Goal: Transaction & Acquisition: Purchase product/service

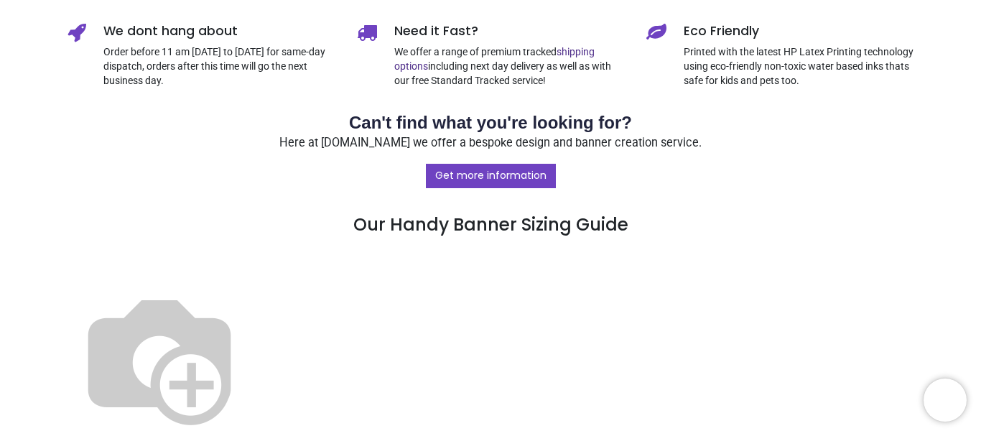
scroll to position [790, 0]
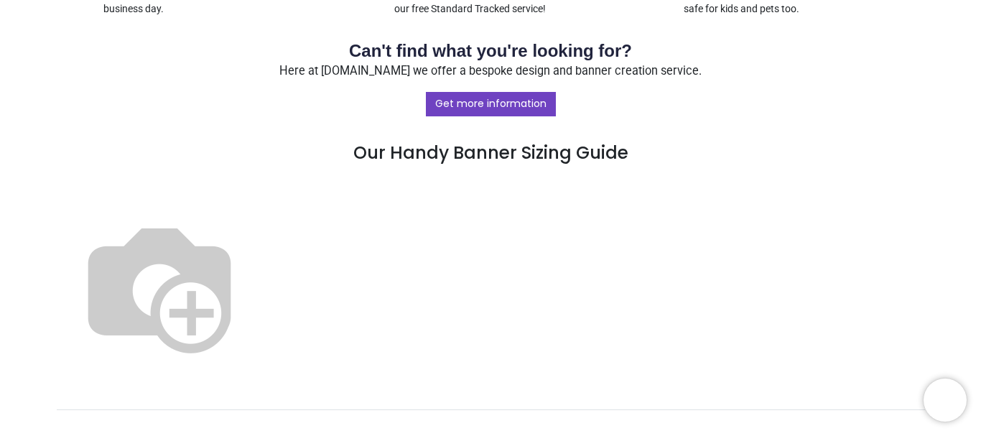
click at [251, 266] on img at bounding box center [159, 286] width 184 height 184
click at [251, 267] on img at bounding box center [159, 286] width 184 height 184
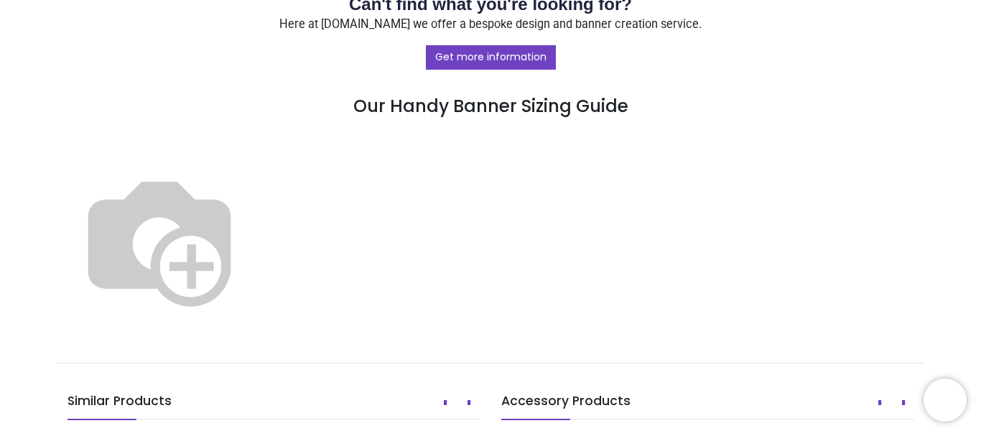
scroll to position [933, 0]
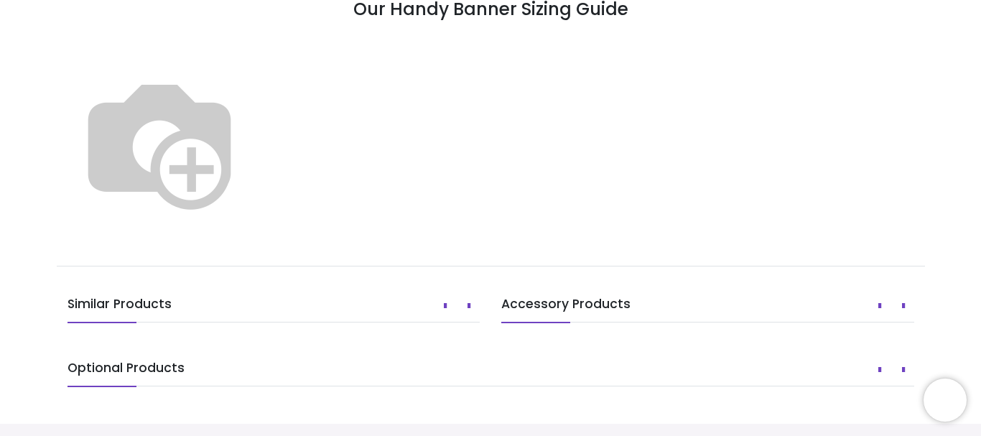
click at [251, 120] on img at bounding box center [159, 142] width 184 height 184
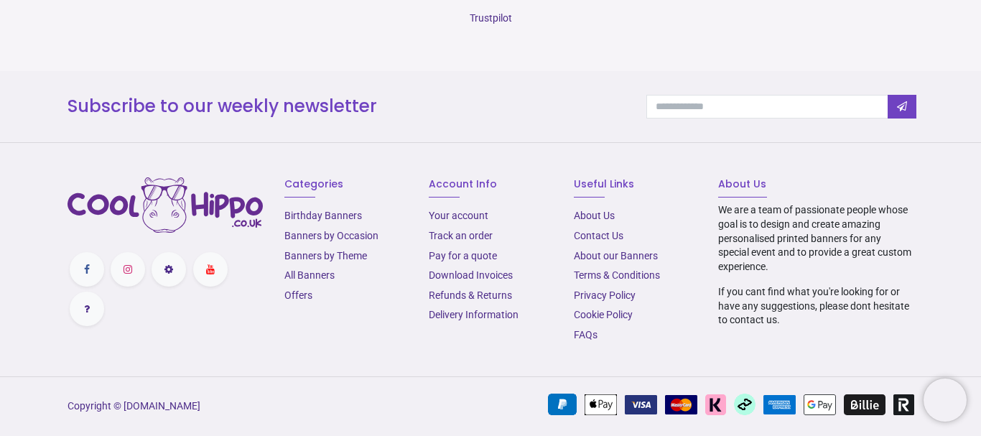
scroll to position [1571, 0]
click at [321, 214] on link "Birthday Banners" at bounding box center [323, 215] width 78 height 11
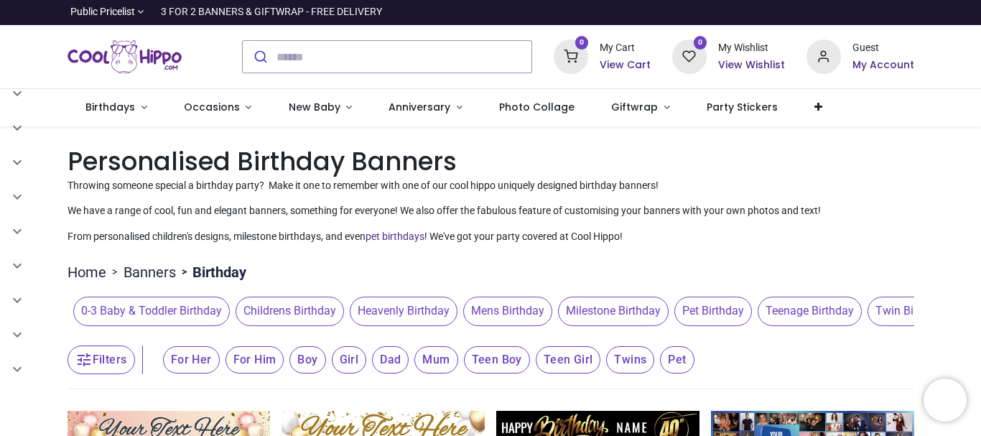
scroll to position [0, 1]
click at [632, 311] on span "Milestone Birthday" at bounding box center [612, 311] width 111 height 29
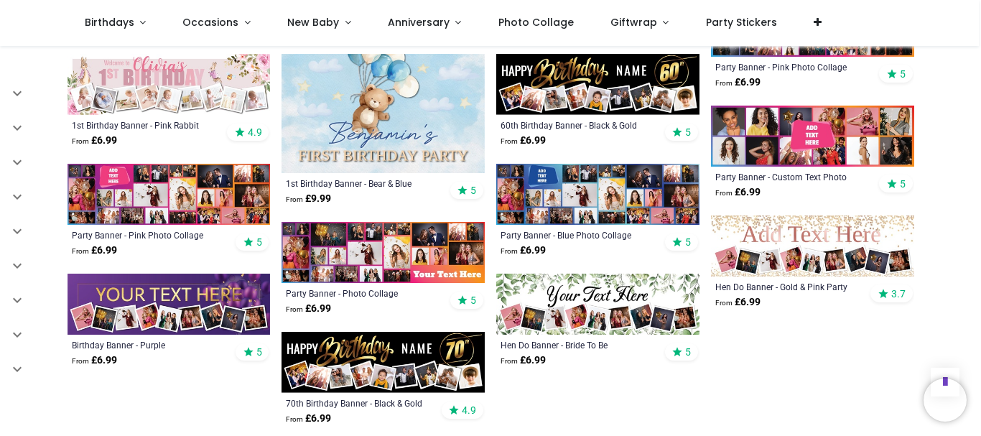
scroll to position [862, 0]
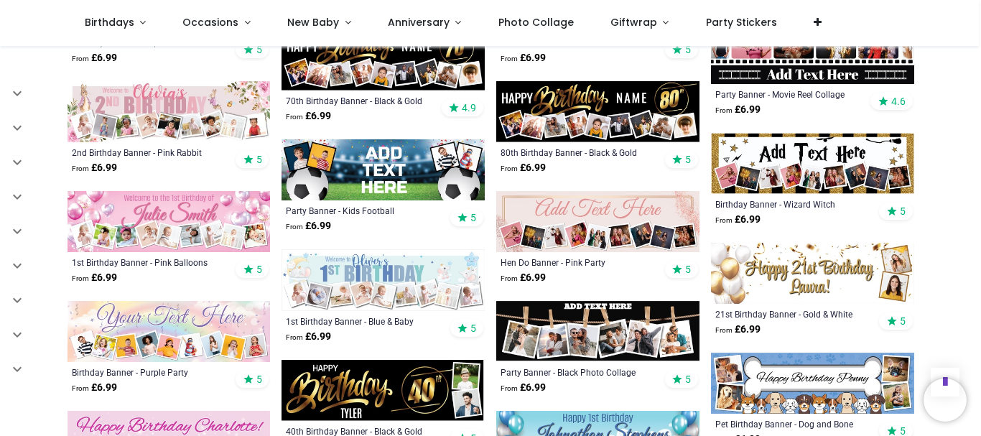
scroll to position [1220, 0]
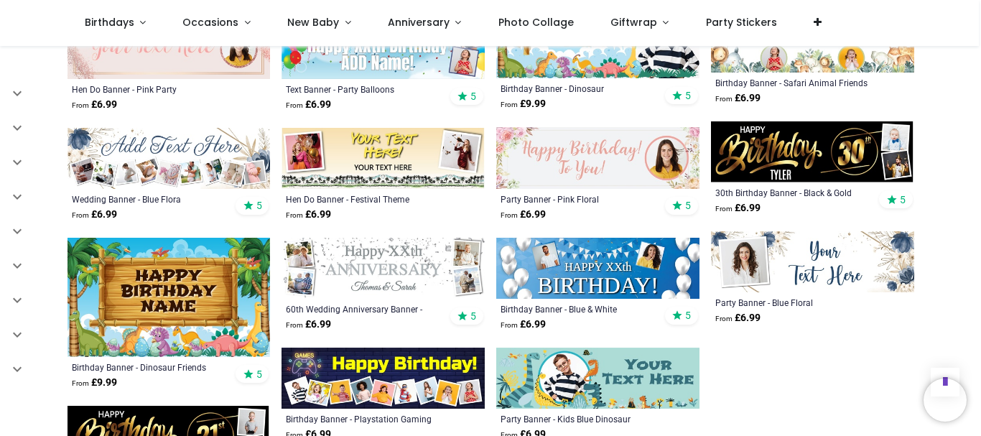
scroll to position [2335, 0]
